Goal: Information Seeking & Learning: Learn about a topic

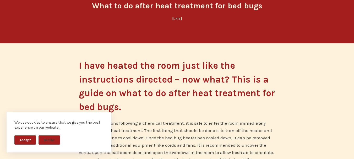
scroll to position [79, 0]
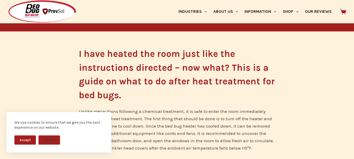
click at [24, 140] on button "Accept" at bounding box center [25, 140] width 22 height 9
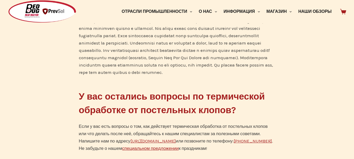
scroll to position [498, 0]
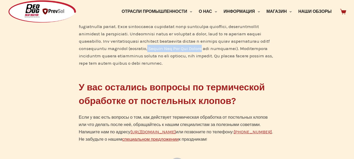
drag, startPoint x: 205, startPoint y: 56, endPoint x: 256, endPoint y: 57, distance: 50.9
click at [256, 57] on font at bounding box center [176, 37] width 194 height 57
copy font "Lights Out Bed Bug Killer"
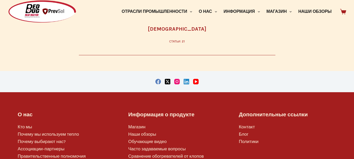
scroll to position [697, 0]
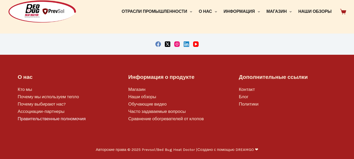
click at [56, 119] on font "Правительственные полномочия" at bounding box center [52, 118] width 68 height 5
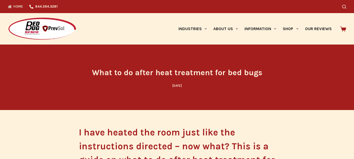
click at [12, 6] on link "Home" at bounding box center [17, 6] width 18 height 13
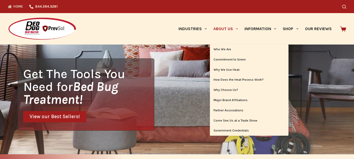
click at [223, 28] on link "About Us" at bounding box center [225, 28] width 31 height 31
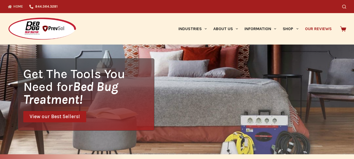
click at [321, 28] on link "Our Reviews" at bounding box center [318, 28] width 33 height 31
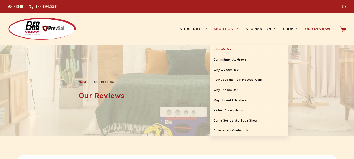
click at [227, 49] on link "Who We Are" at bounding box center [249, 50] width 79 height 10
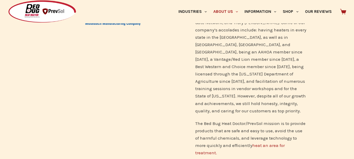
scroll to position [341, 0]
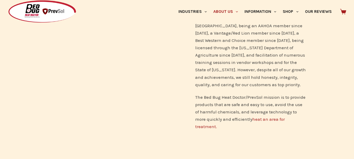
click at [263, 117] on link "heat an area for treatment." at bounding box center [240, 123] width 90 height 13
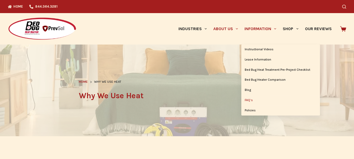
click at [248, 100] on link "FAQ’s" at bounding box center [280, 100] width 79 height 10
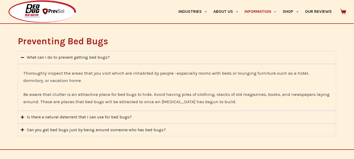
scroll to position [367, 0]
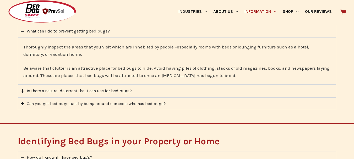
click at [121, 91] on div "Is there a natural deterrent that I can use for bed bugs?" at bounding box center [79, 91] width 105 height 7
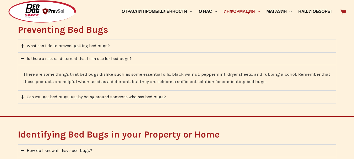
scroll to position [382, 0]
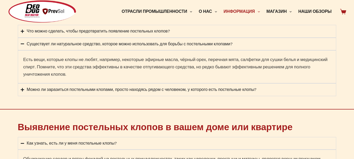
click at [249, 89] on font "Можно ли заразиться постельными клопами, просто находясь рядом с человеком, у к…" at bounding box center [142, 89] width 230 height 5
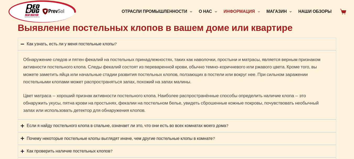
scroll to position [487, 0]
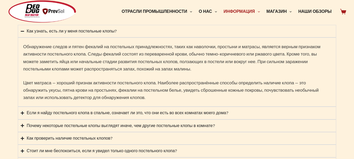
click at [21, 112] on icon "Аккордеон. Открывайте ссылки клавишами Enter или Space, закрывайте Escape, а на…" at bounding box center [22, 112] width 3 height 3
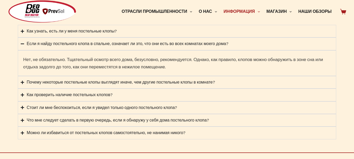
click at [87, 95] on font "Как проверить наличие постельных клопов?" at bounding box center [70, 94] width 86 height 5
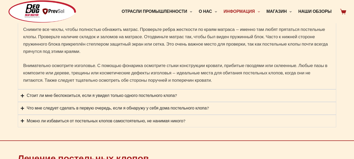
scroll to position [565, 0]
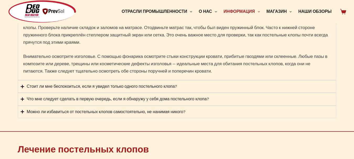
click at [21, 86] on icon "Аккордеон. Открывайте ссылки клавишами Enter или Space, закрывайте Escape, а на…" at bounding box center [22, 86] width 3 height 3
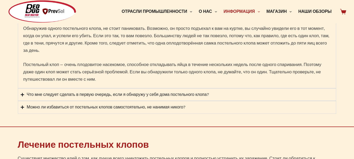
scroll to position [565, 0]
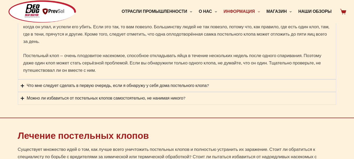
click at [21, 85] on icon "Аккордеон. Открывайте ссылки клавишами Enter или Space, закрывайте Escape, а на…" at bounding box center [22, 85] width 3 height 3
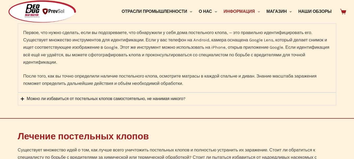
click at [21, 98] on icon "Аккордеон. Открывайте ссылки клавишами Enter или Space, закрывайте Escape, а на…" at bounding box center [22, 98] width 3 height 3
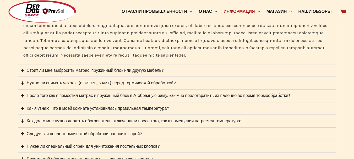
scroll to position [826, 0]
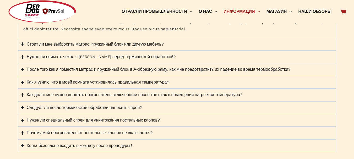
click at [112, 107] on font "Следует ли после термической обработки наносить спрей?" at bounding box center [85, 107] width 116 height 5
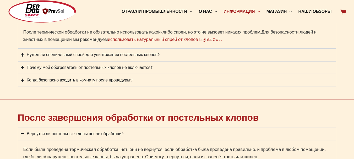
click at [153, 55] on font "Нужен ли специальный спрей для уничтожения постельных клопов?" at bounding box center [93, 54] width 133 height 5
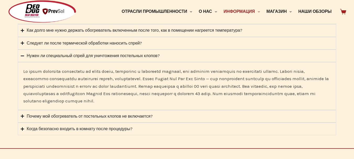
scroll to position [825, 0]
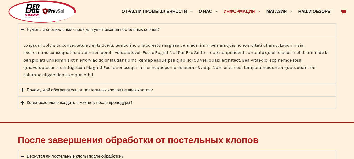
click at [121, 91] on font "Почему мой обогреватель от постельных клопов не включается?" at bounding box center [90, 90] width 126 height 5
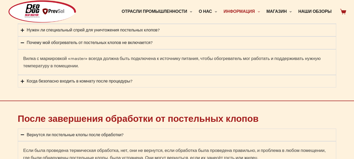
click at [102, 80] on font "Когда безопасно входить в комнату после процедуры?" at bounding box center [80, 81] width 106 height 5
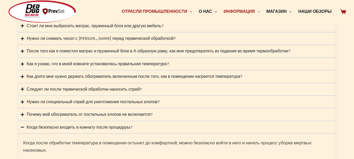
scroll to position [746, 0]
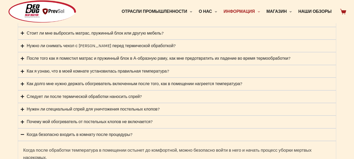
click at [349, 127] on div "Лечение постельных клопов Существует множество идей о том, как лучше всего унич…" at bounding box center [177, 66] width 354 height 228
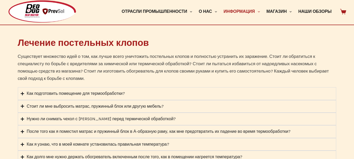
scroll to position [682, 0]
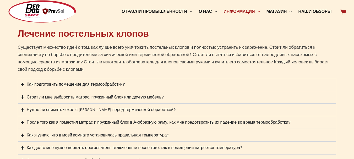
click at [90, 84] on font "Как подготовить помещение для термообработки?" at bounding box center [76, 84] width 98 height 5
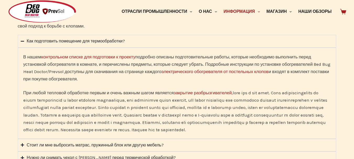
scroll to position [734, 0]
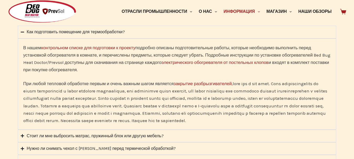
click at [109, 48] on font "контрольном списке для подготовки к проекту" at bounding box center [88, 47] width 94 height 5
